Goal: Task Accomplishment & Management: Manage account settings

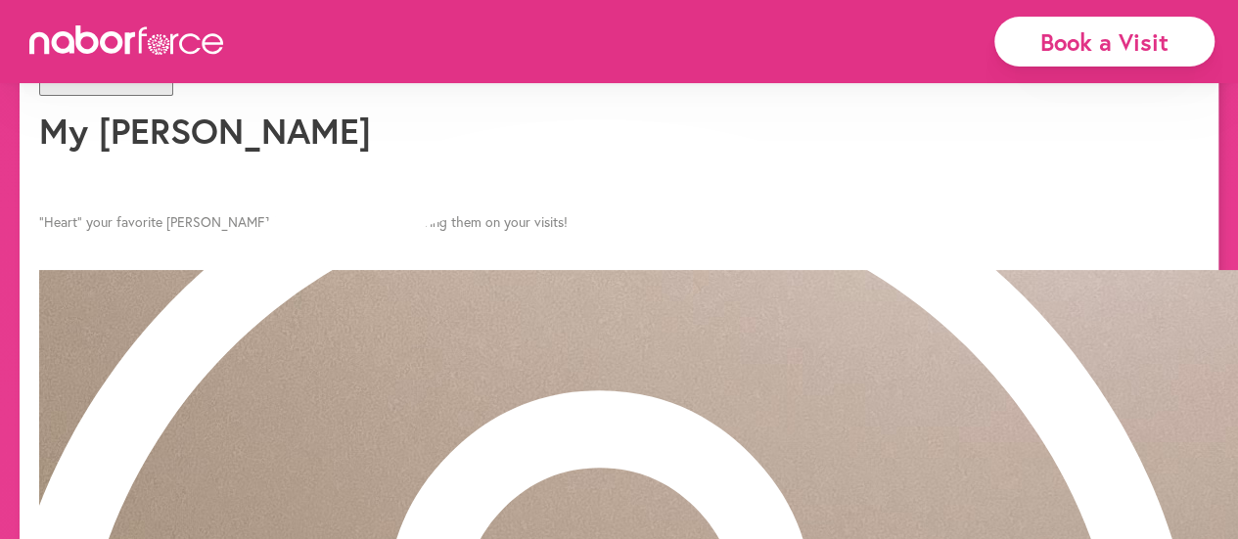
scroll to position [1516, 0]
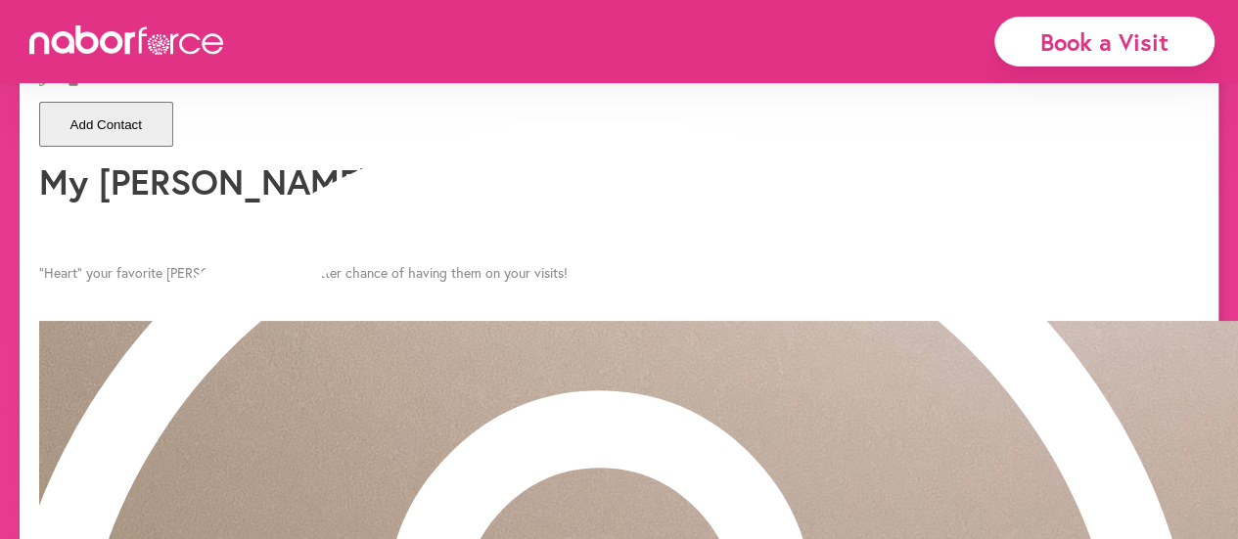
scroll to position [1453, 0]
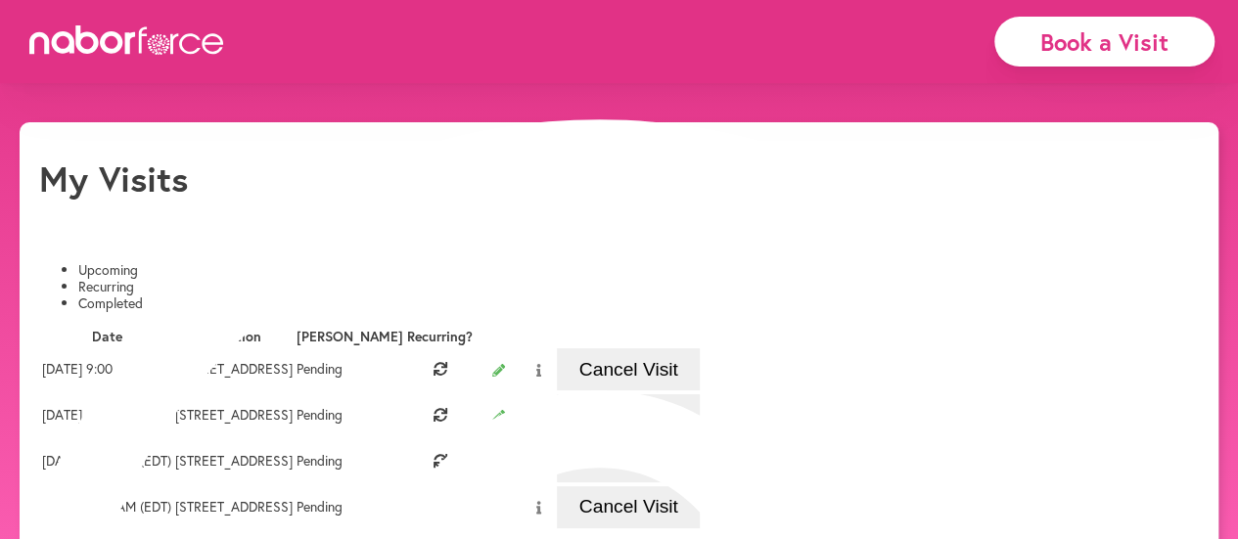
click at [700, 436] on button "Cancel Visit" at bounding box center [628, 415] width 143 height 42
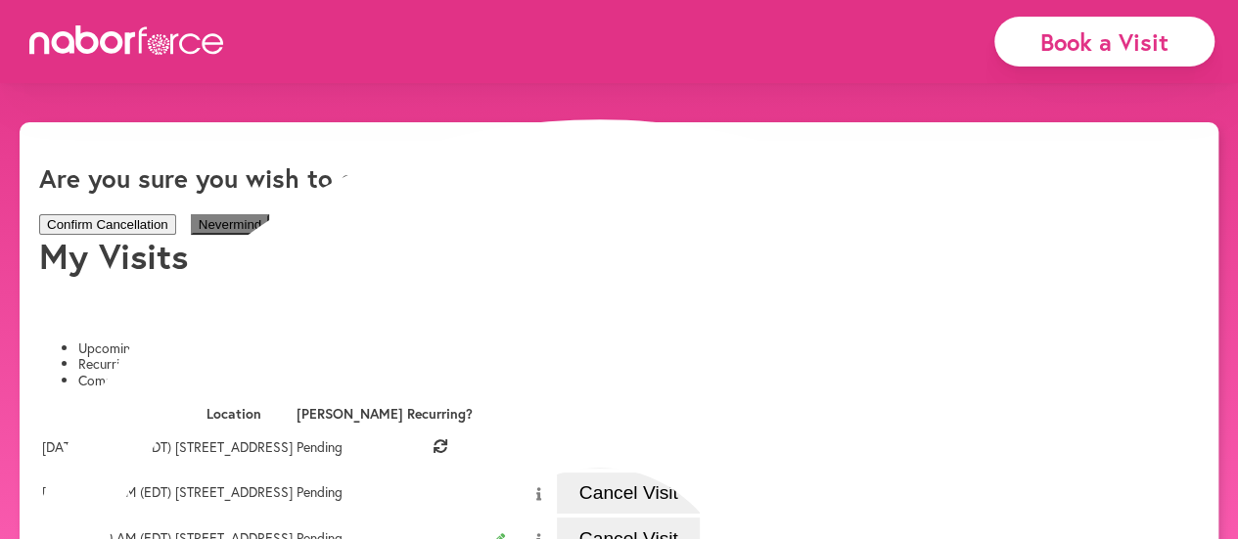
click at [269, 214] on button "Nevermind" at bounding box center [230, 224] width 78 height 21
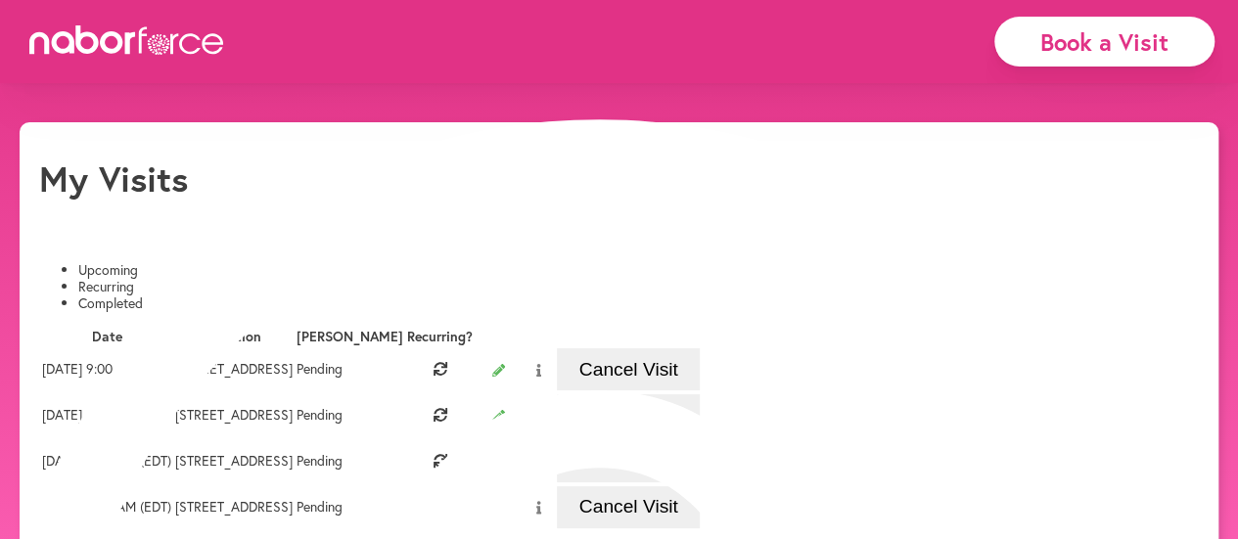
click at [700, 436] on button "Cancel Visit" at bounding box center [628, 415] width 143 height 42
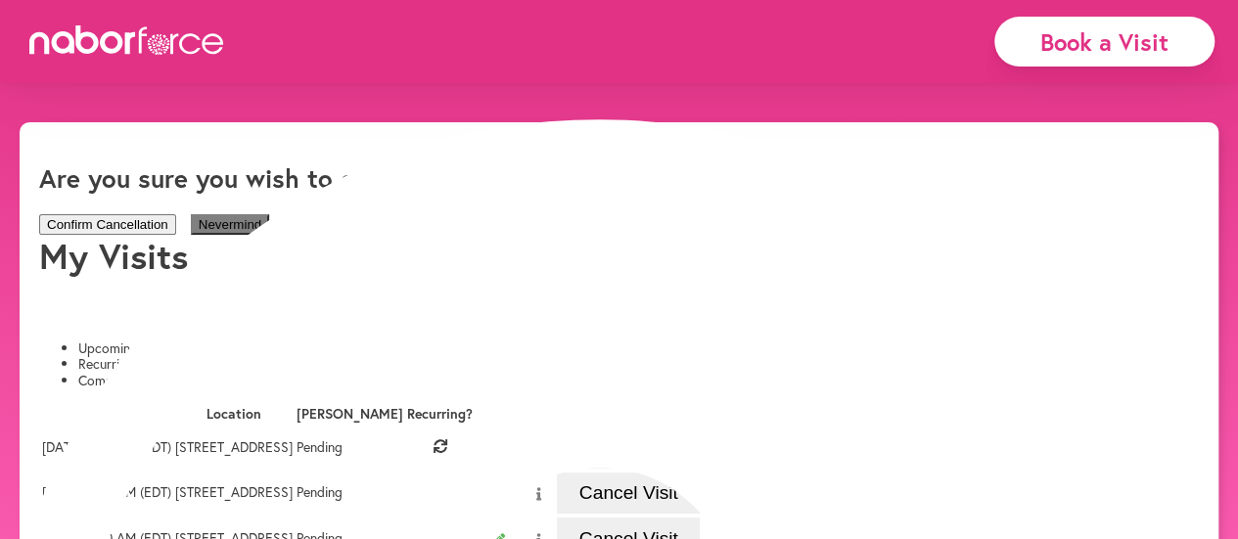
click at [269, 214] on button "Nevermind" at bounding box center [230, 224] width 78 height 21
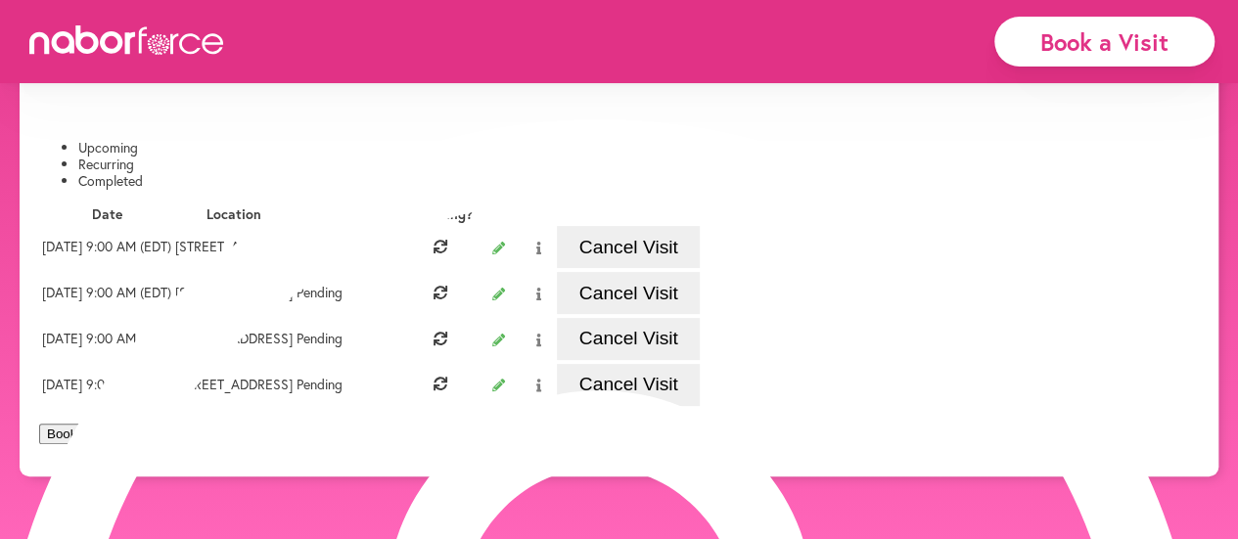
scroll to position [147, 0]
click at [700, 314] on button "Cancel Visit" at bounding box center [628, 293] width 143 height 42
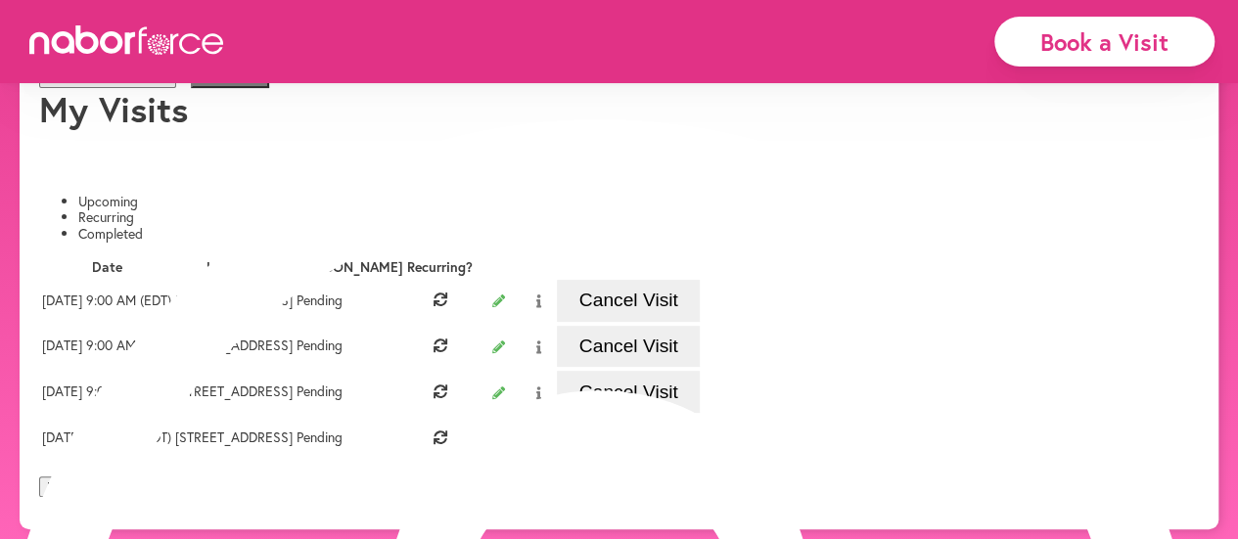
click at [176, 88] on button "Confirm Cancellation" at bounding box center [107, 78] width 137 height 21
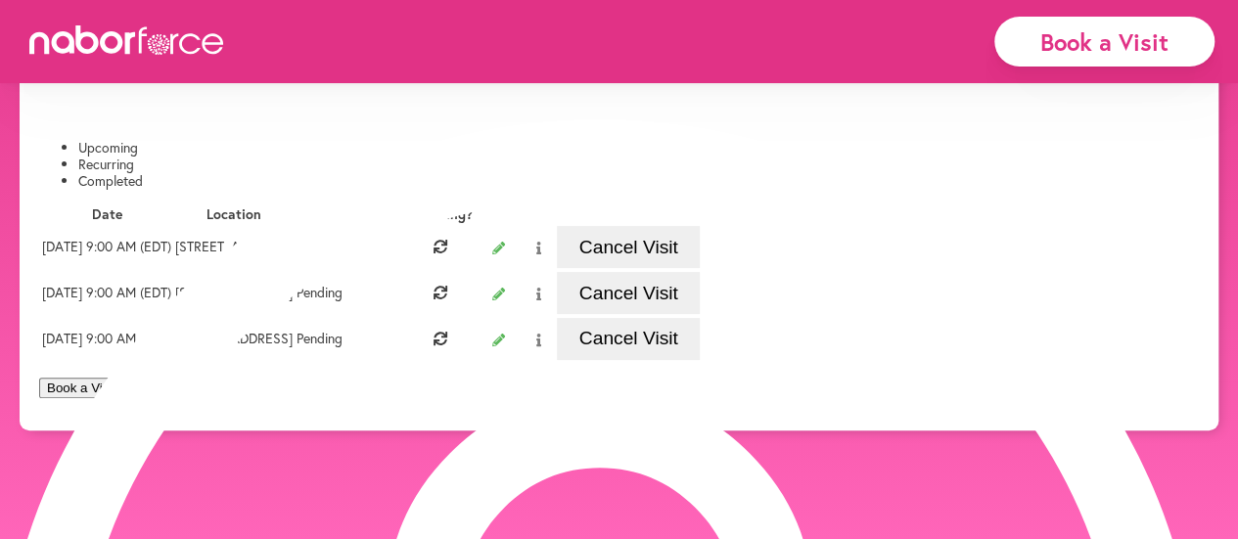
click at [700, 314] on button "Cancel Visit" at bounding box center [628, 293] width 143 height 42
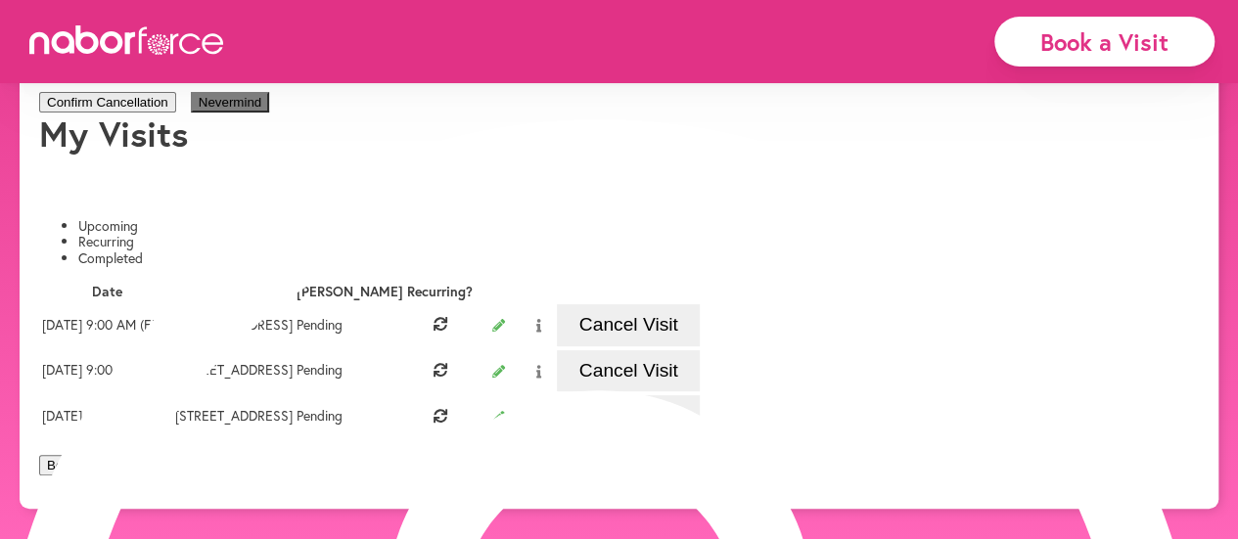
click at [176, 113] on button "Confirm Cancellation" at bounding box center [107, 102] width 137 height 21
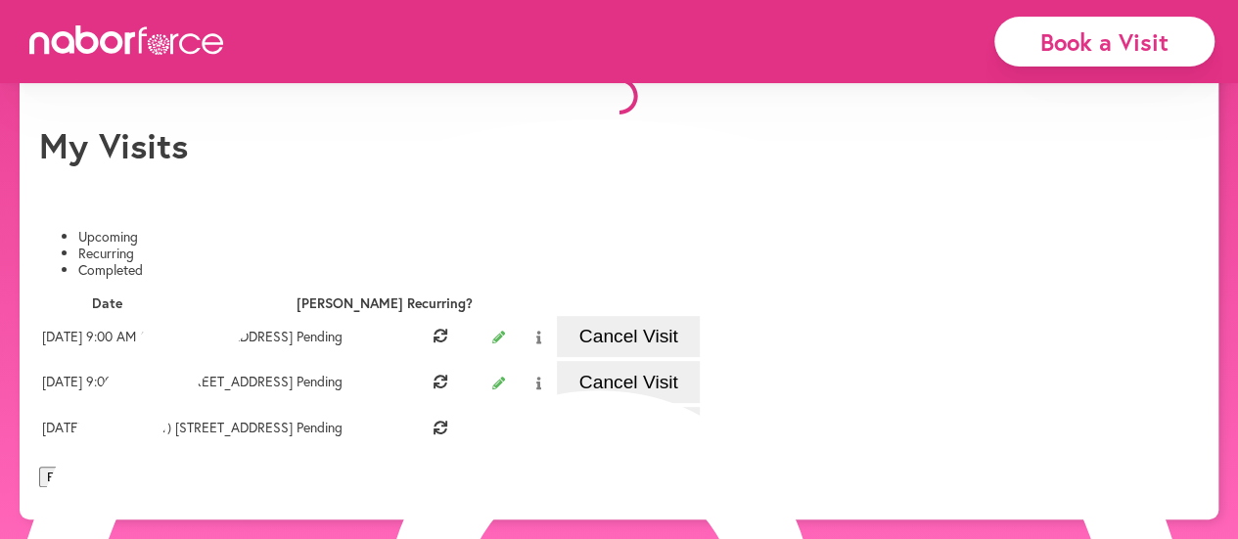
scroll to position [122, 0]
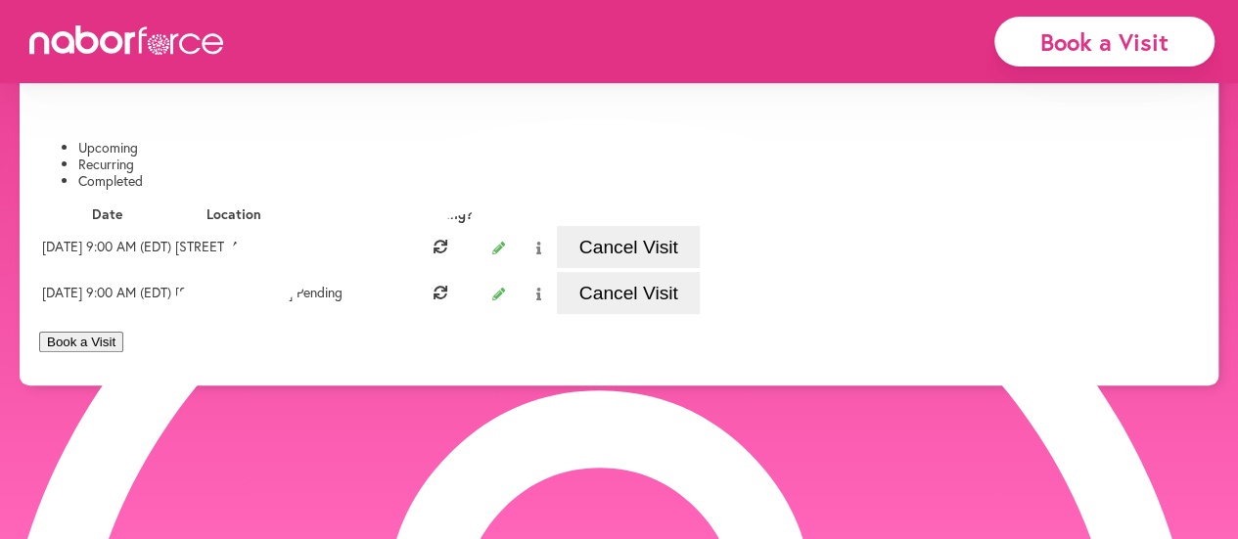
click at [700, 314] on button "Cancel Visit" at bounding box center [628, 293] width 143 height 42
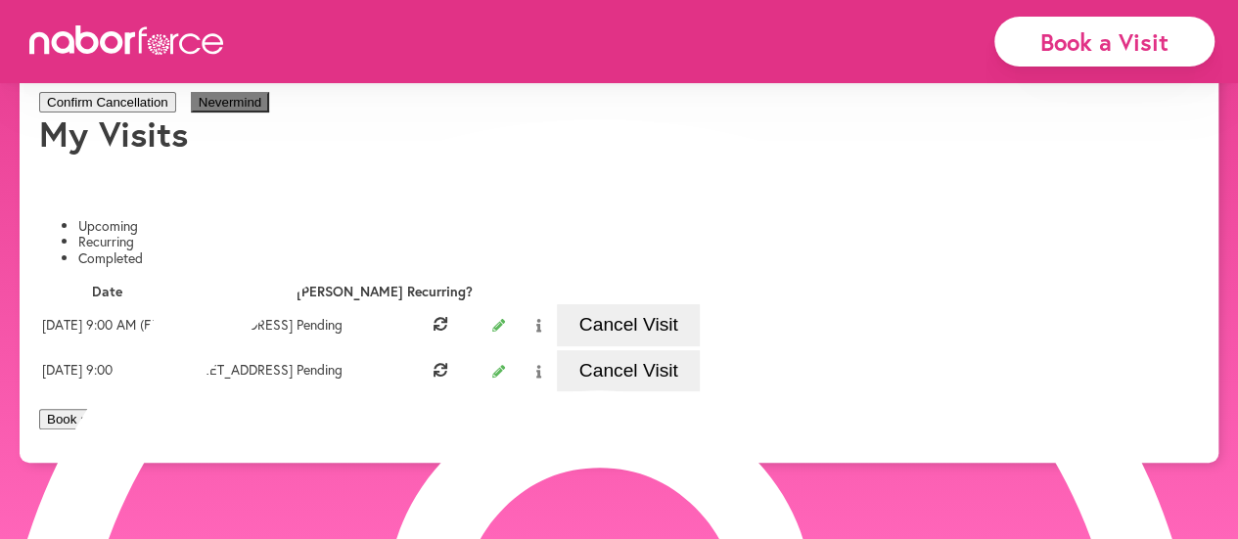
click at [176, 113] on button "Confirm Cancellation" at bounding box center [107, 102] width 137 height 21
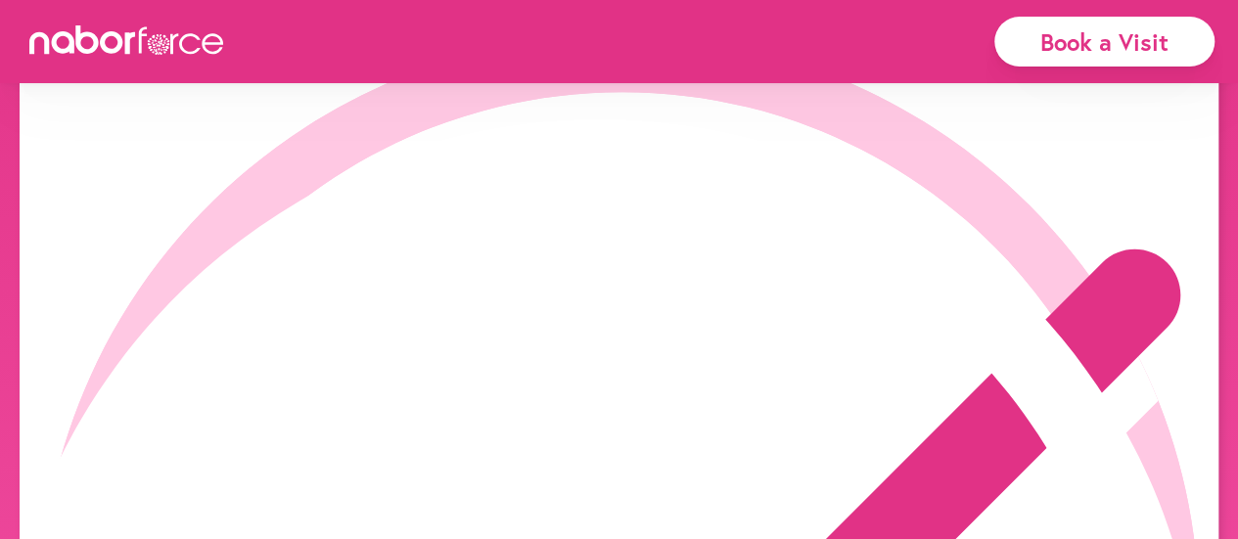
scroll to position [0, 0]
